Goal: Information Seeking & Learning: Learn about a topic

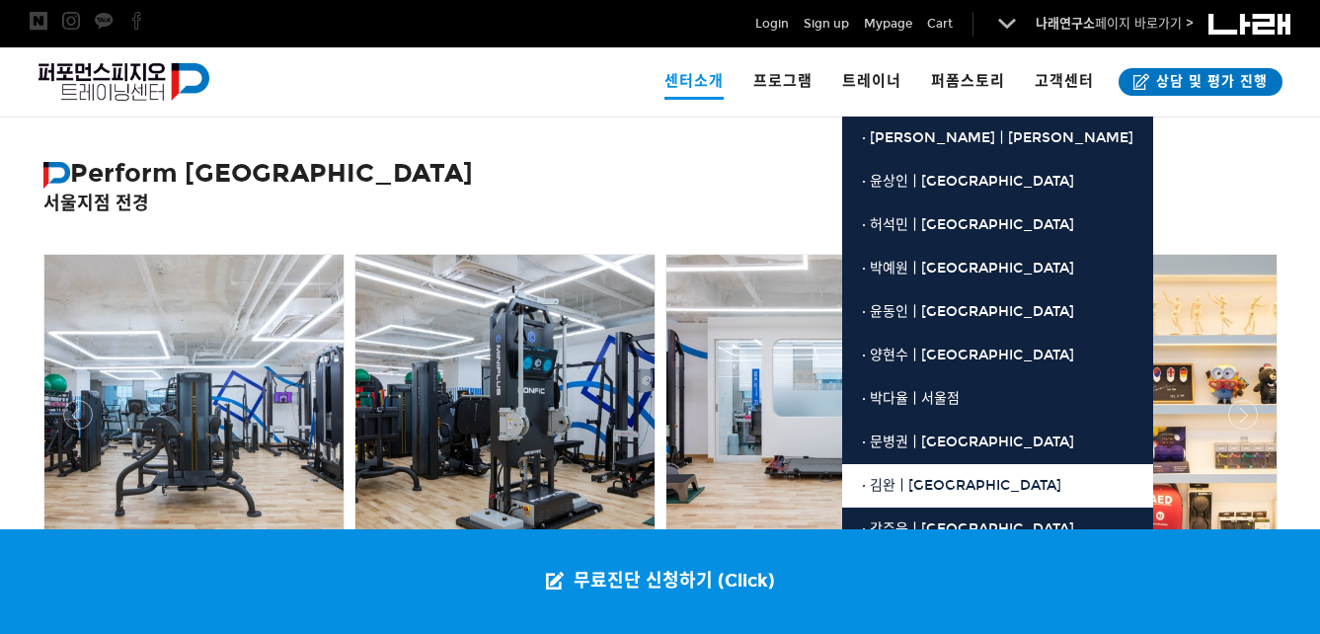
scroll to position [442, 0]
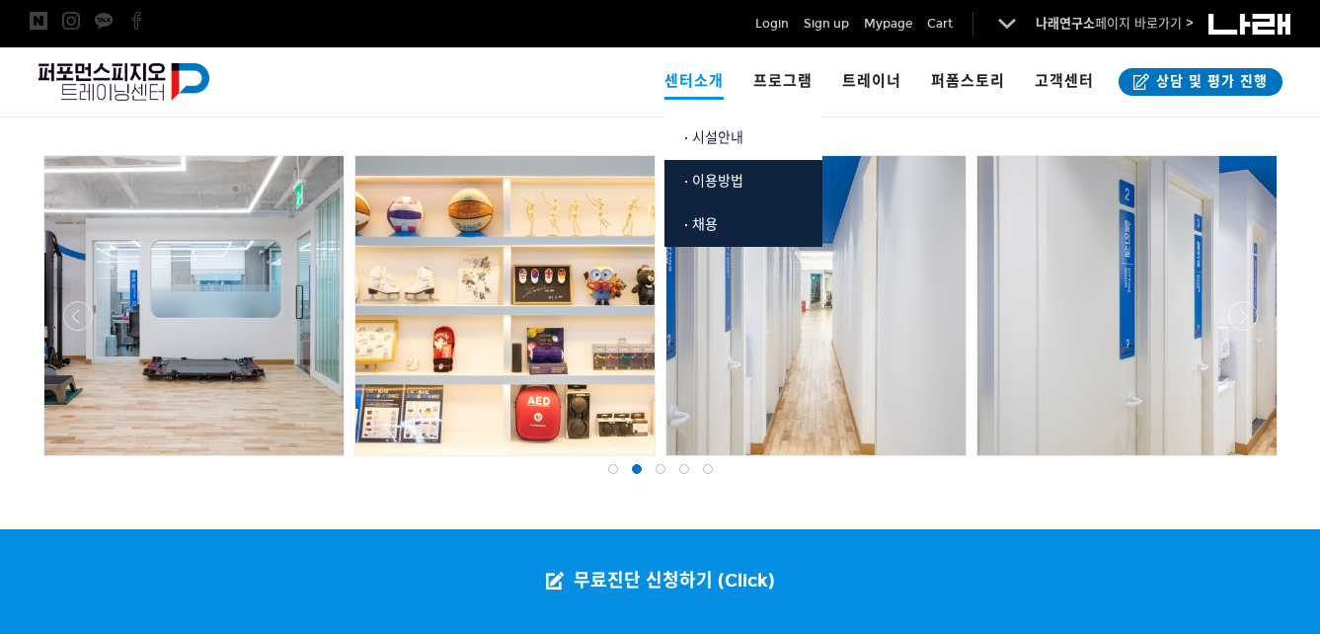
click at [727, 137] on span "· 시설안내" at bounding box center [713, 137] width 59 height 17
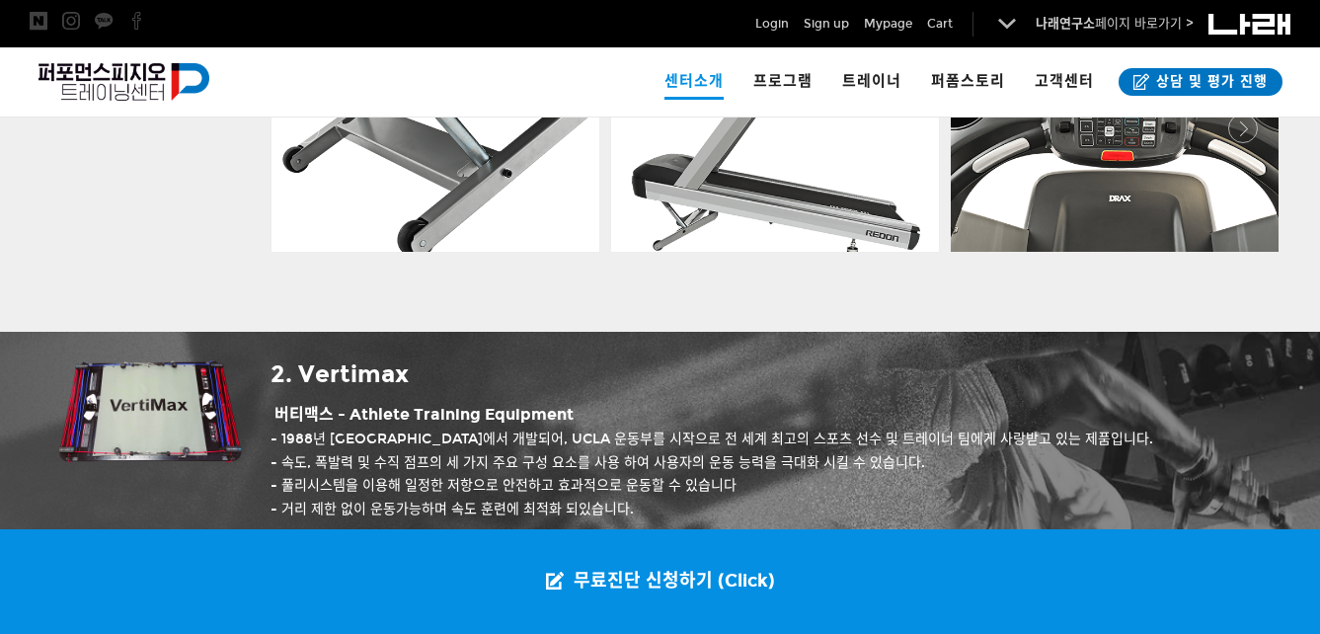
scroll to position [2220, 0]
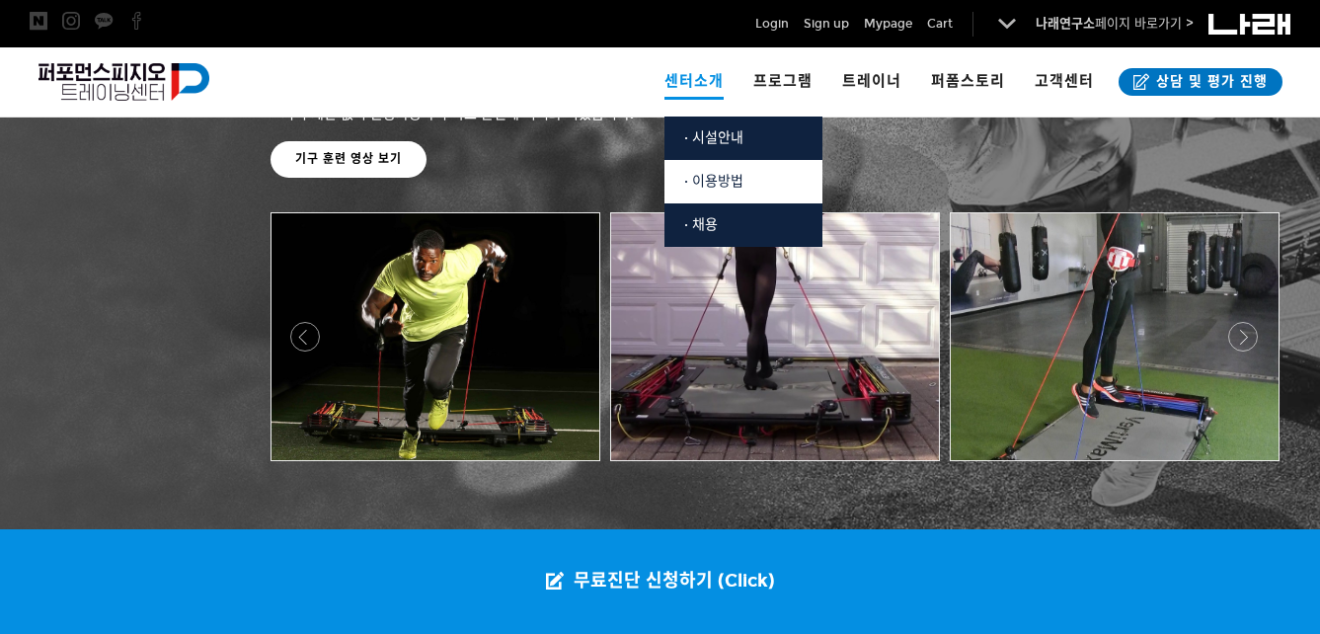
click at [711, 173] on span "· 이용방법" at bounding box center [713, 181] width 59 height 17
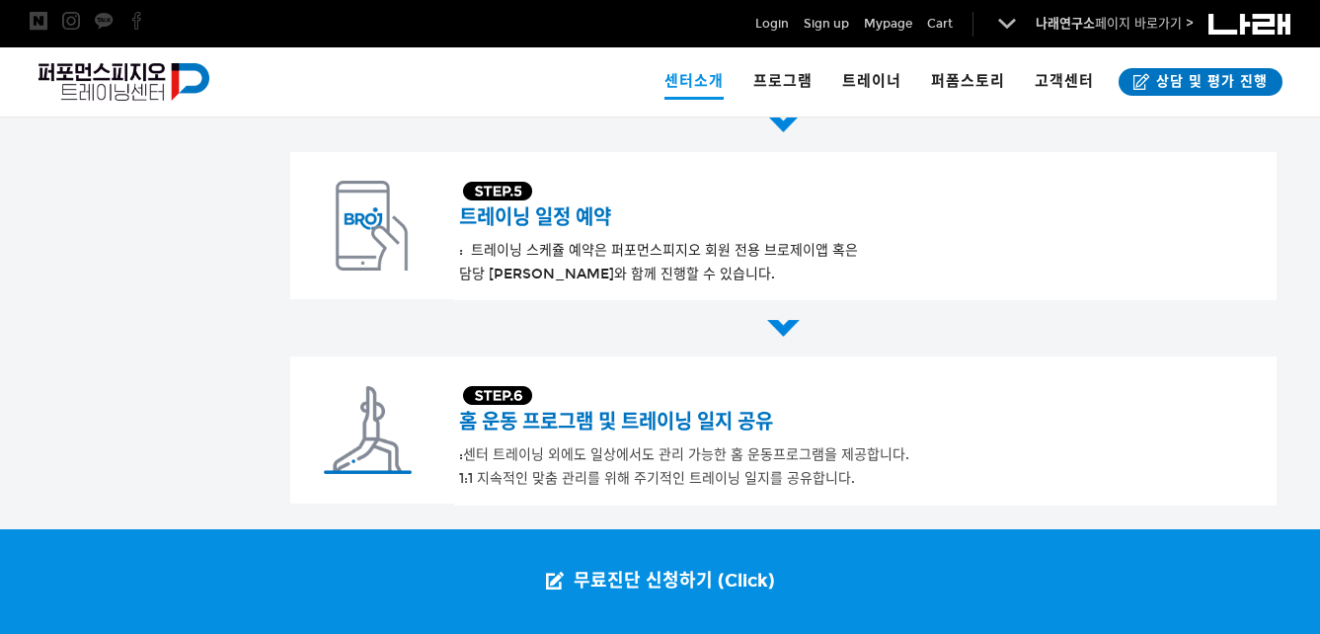
scroll to position [1463, 0]
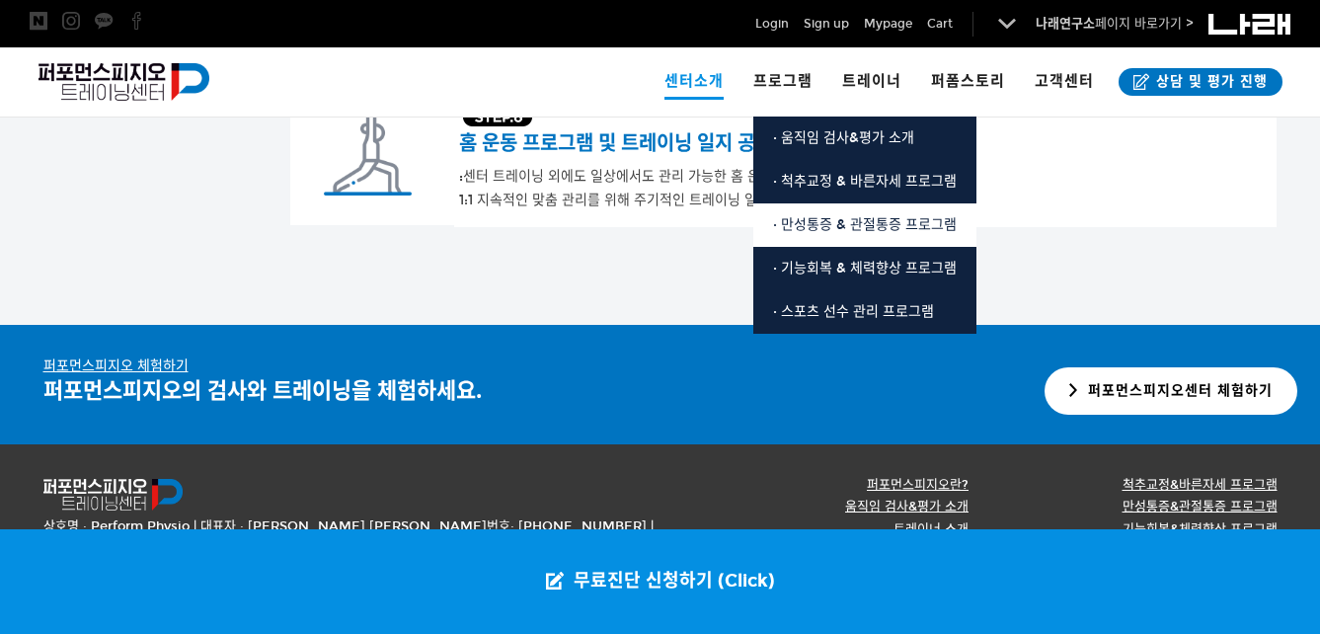
click at [906, 208] on link "· 만성통증 & 관절통증 프로그램" at bounding box center [864, 224] width 223 height 43
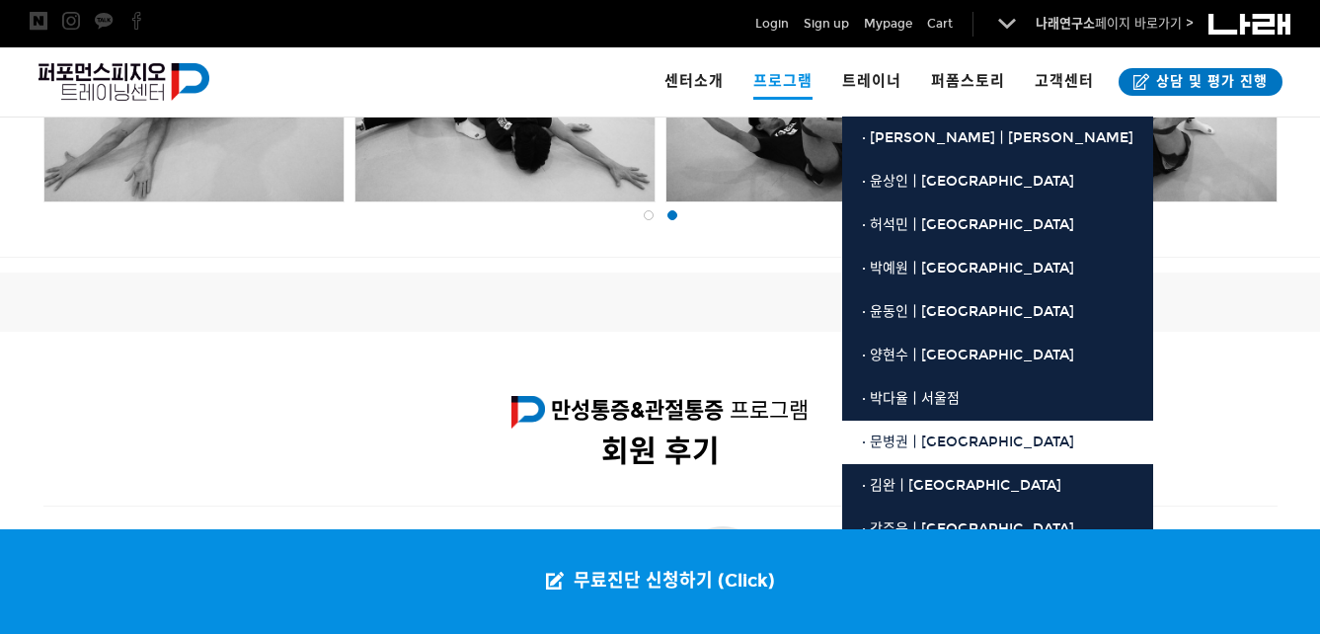
scroll to position [2220, 0]
